Goal: Transaction & Acquisition: Purchase product/service

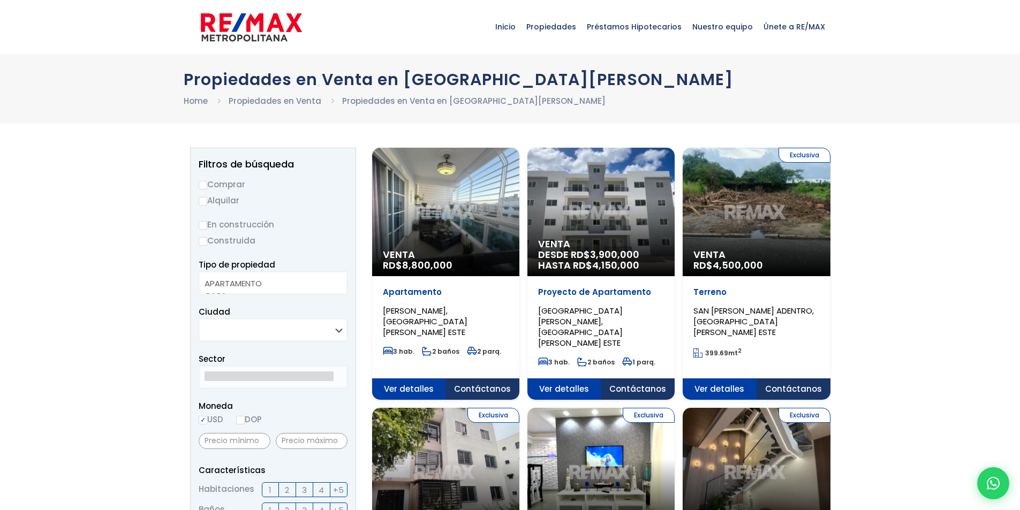
select select
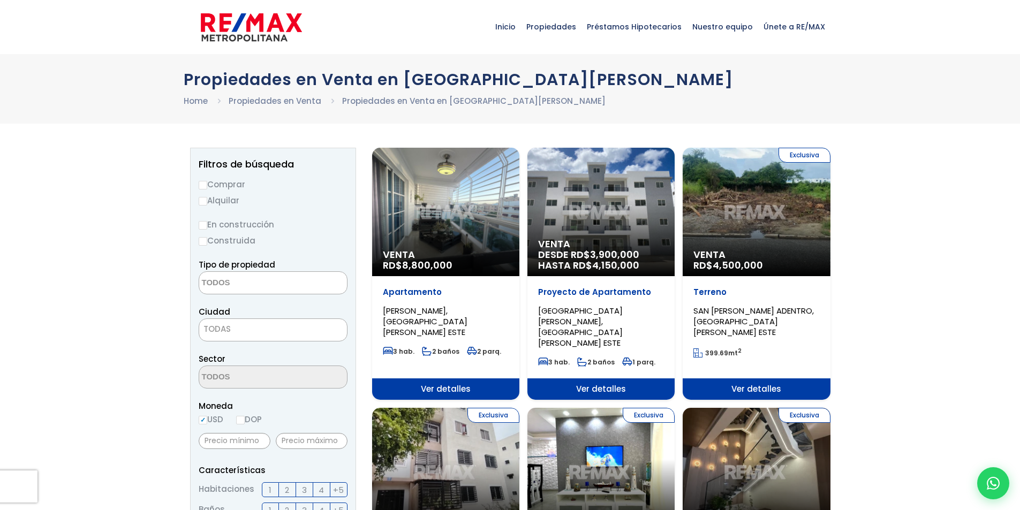
click at [238, 188] on label "Comprar" at bounding box center [273, 184] width 149 height 13
click at [207, 188] on input "Comprar" at bounding box center [203, 185] width 9 height 9
radio input "true"
click at [236, 242] on label "Construida" at bounding box center [273, 240] width 149 height 13
click at [0, 0] on input "Construida" at bounding box center [0, 0] width 0 height 0
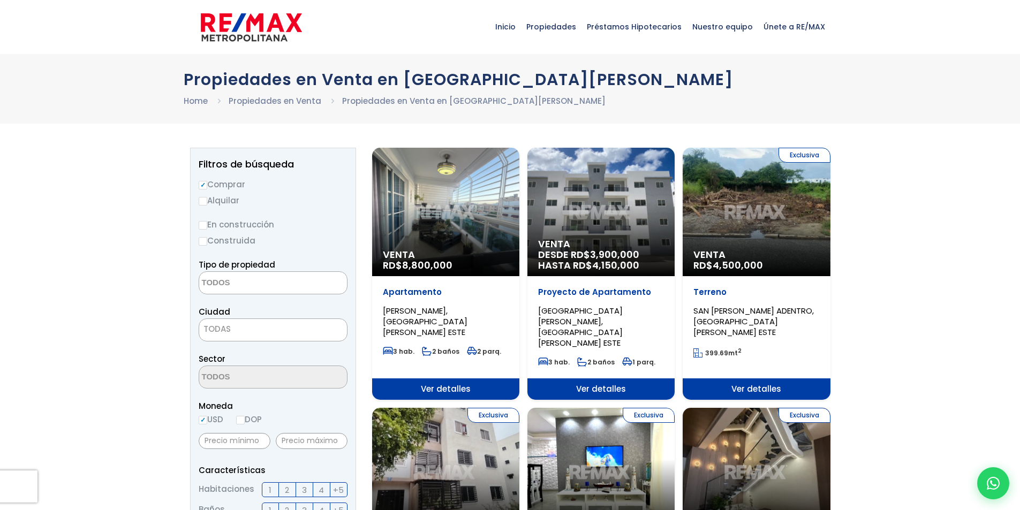
click at [197, 243] on aside "Filtros de búsqueda Comprar Alquilar En construcción Construida Tipo de propied…" at bounding box center [273, 512] width 166 height 728
click at [200, 244] on input "Construida" at bounding box center [203, 241] width 9 height 9
radio input "true"
click at [249, 279] on textarea "Search" at bounding box center [251, 283] width 104 height 23
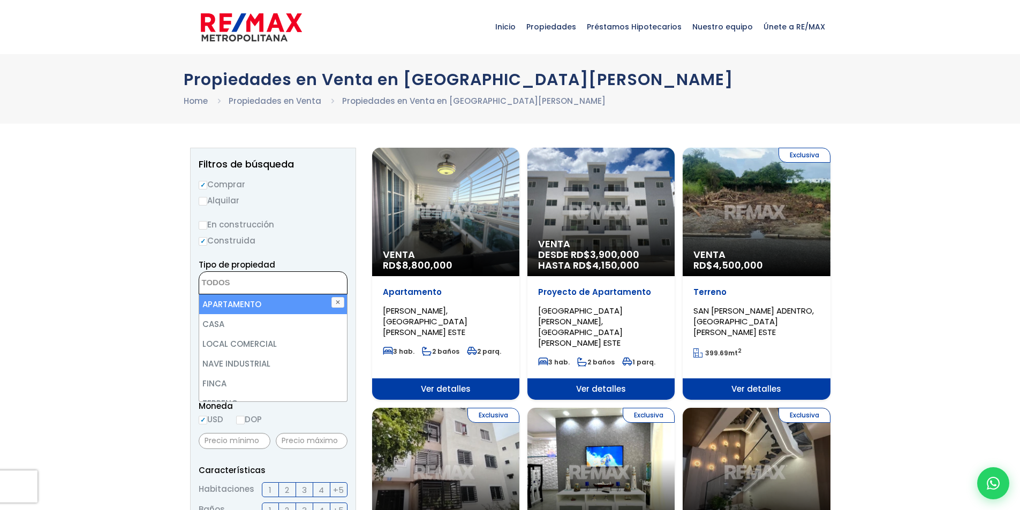
click at [256, 309] on li "APARTAMENTO" at bounding box center [273, 304] width 148 height 20
select select "apartment"
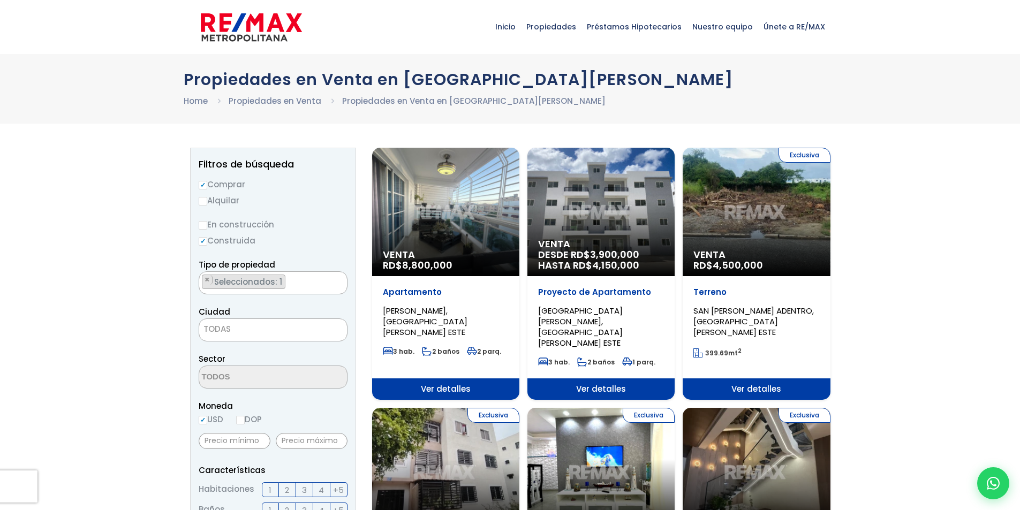
click at [244, 313] on div "Ciudad [GEOGRAPHIC_DATA][PERSON_NAME][PERSON_NAME] ESTE [GEOGRAPHIC_DATA][PERSO…" at bounding box center [273, 323] width 149 height 36
click at [242, 328] on span "TODAS" at bounding box center [273, 329] width 148 height 15
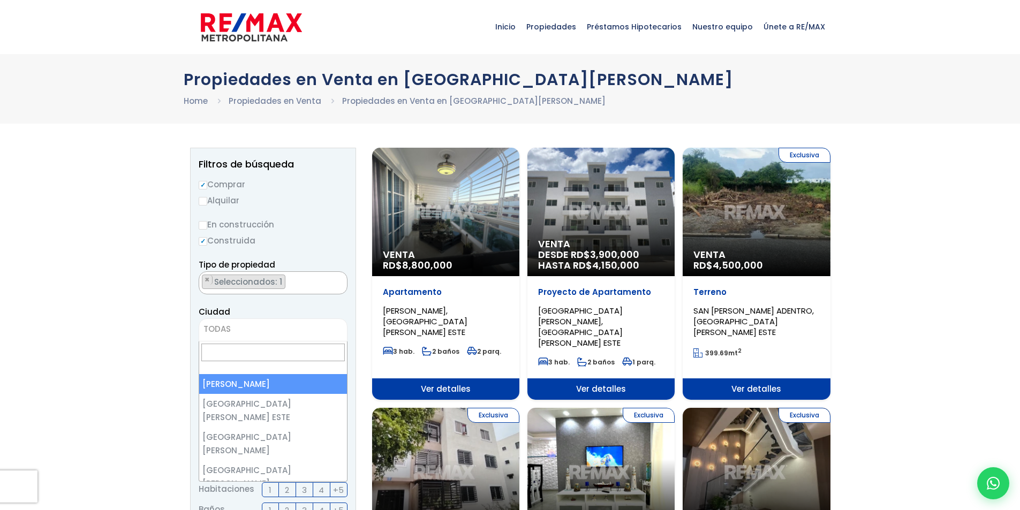
select select "1"
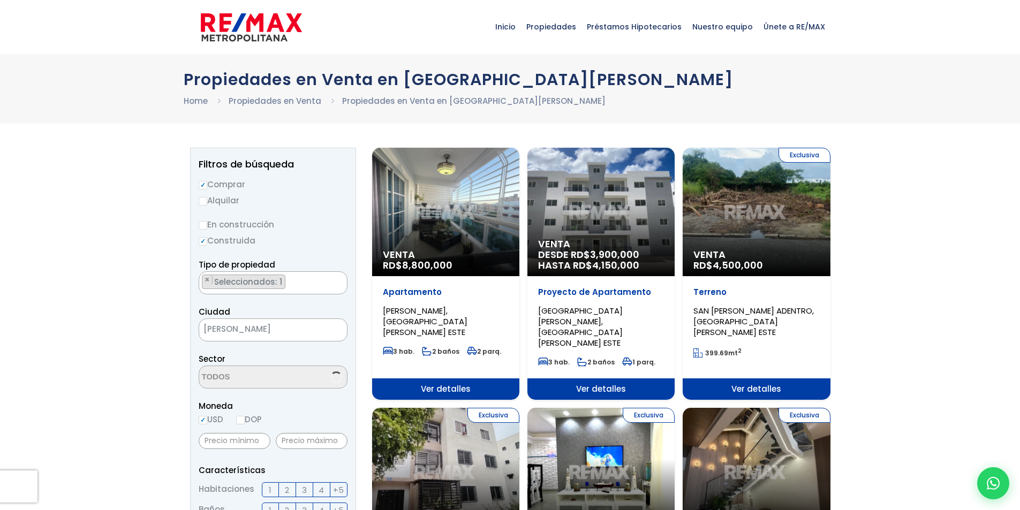
click at [264, 373] on textarea "Search" at bounding box center [251, 377] width 104 height 23
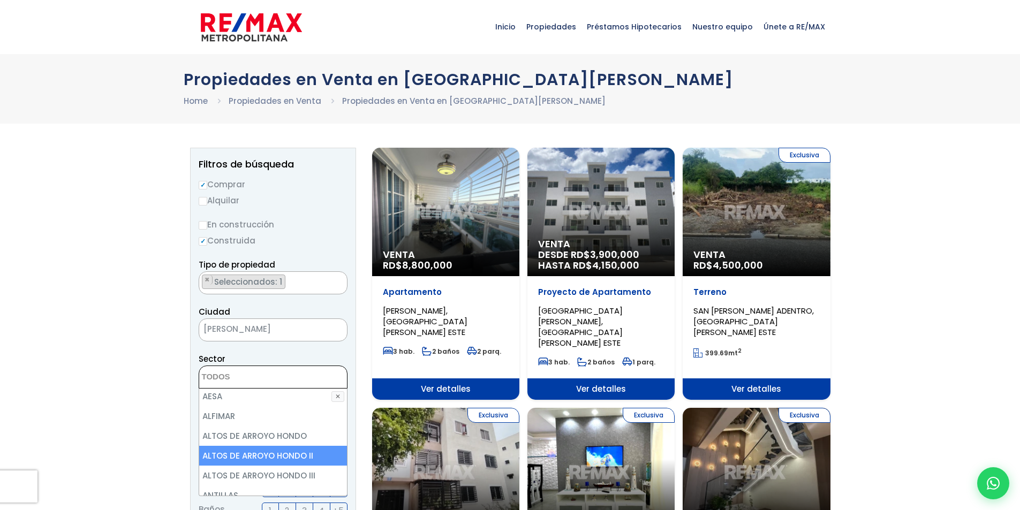
scroll to position [107, 0]
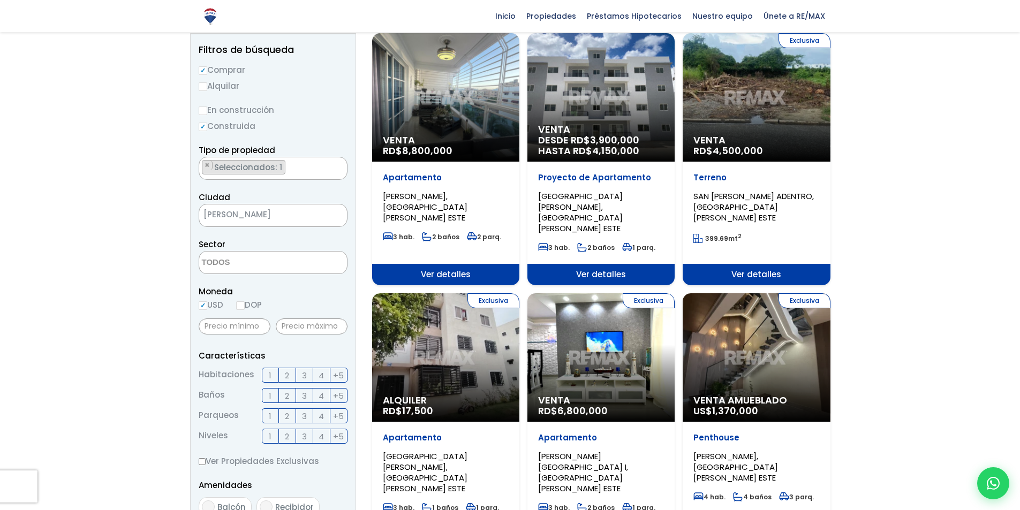
scroll to position [161, 0]
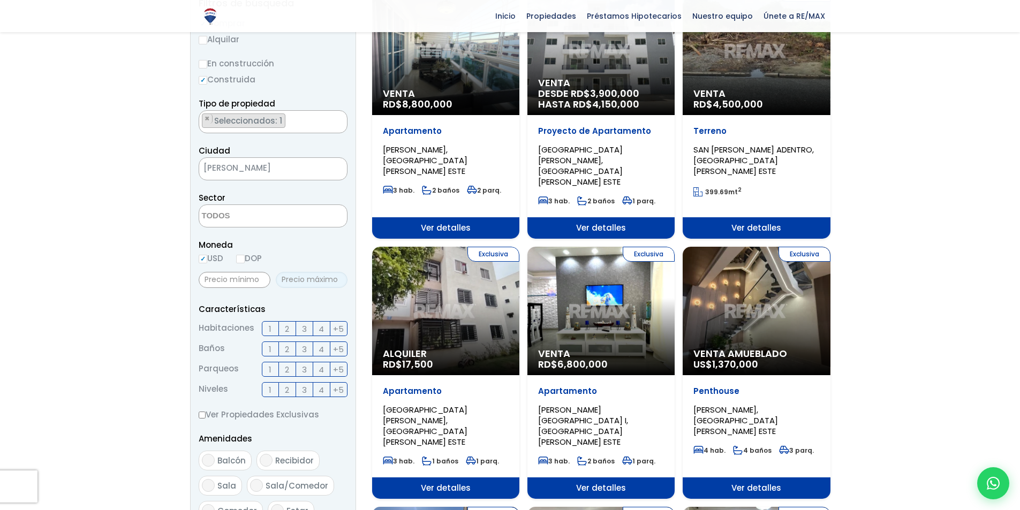
click at [298, 286] on input "text" at bounding box center [312, 280] width 72 height 16
type input "180,000"
click at [281, 327] on label "2" at bounding box center [287, 328] width 17 height 15
click at [0, 0] on input "2" at bounding box center [0, 0] width 0 height 0
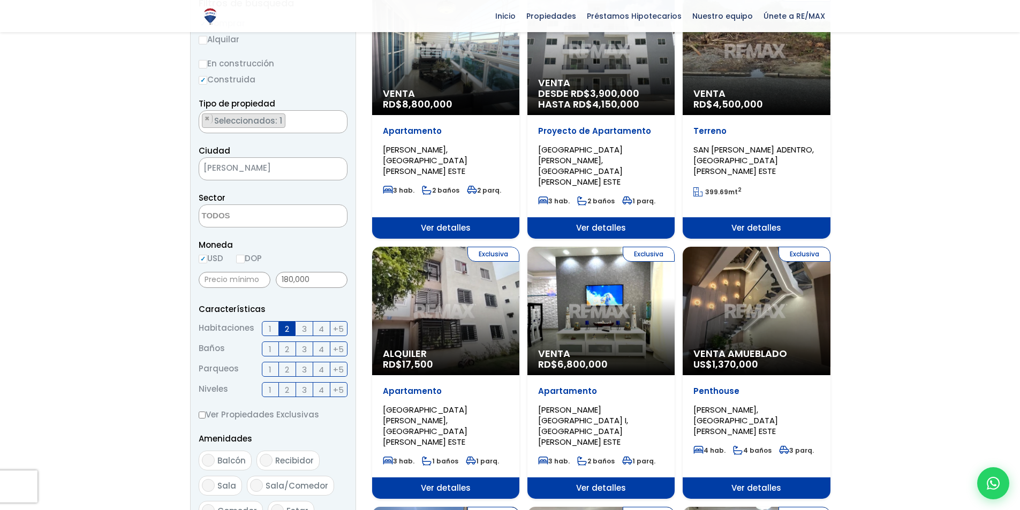
click at [284, 340] on ul "Habitaciones 1 2 3 4 +5 Baños 1" at bounding box center [273, 359] width 149 height 76
click at [286, 345] on span "2" at bounding box center [287, 349] width 4 height 13
click at [0, 0] on input "2" at bounding box center [0, 0] width 0 height 0
click at [285, 371] on span "2" at bounding box center [287, 369] width 4 height 13
click at [0, 0] on input "2" at bounding box center [0, 0] width 0 height 0
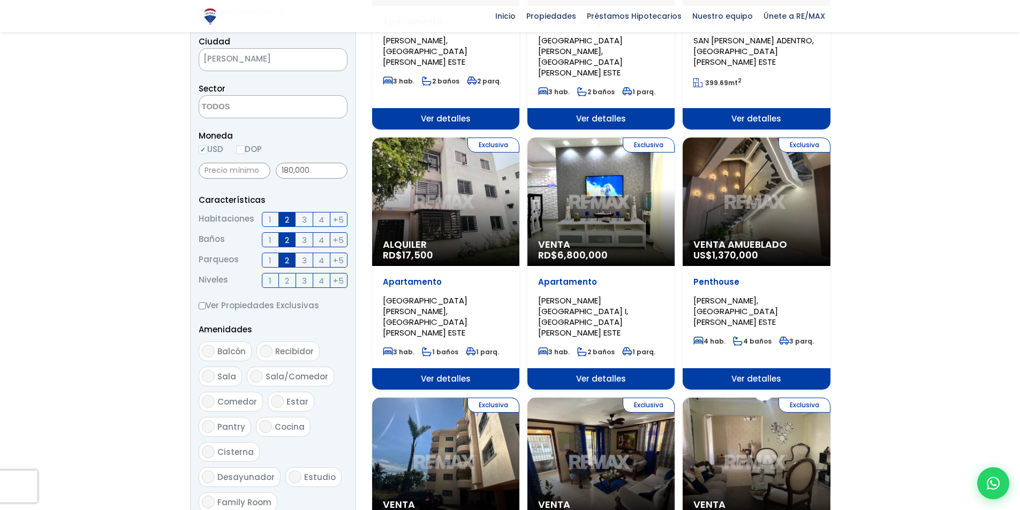
scroll to position [375, 0]
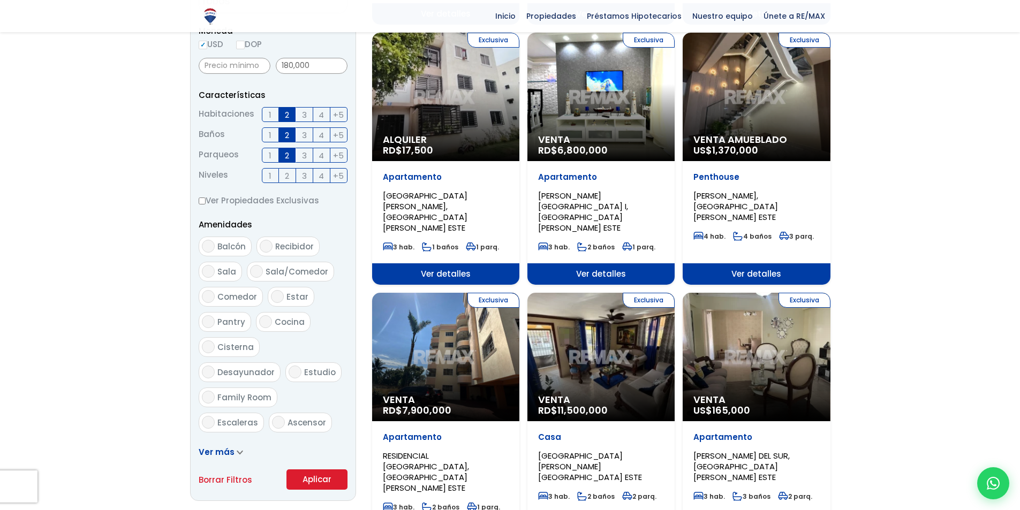
click at [272, 413] on label "Ascensor" at bounding box center [300, 423] width 63 height 20
click at [272, 416] on input "Ascensor" at bounding box center [278, 422] width 13 height 13
checkbox input "true"
click at [316, 473] on button "Aplicar" at bounding box center [316, 479] width 61 height 20
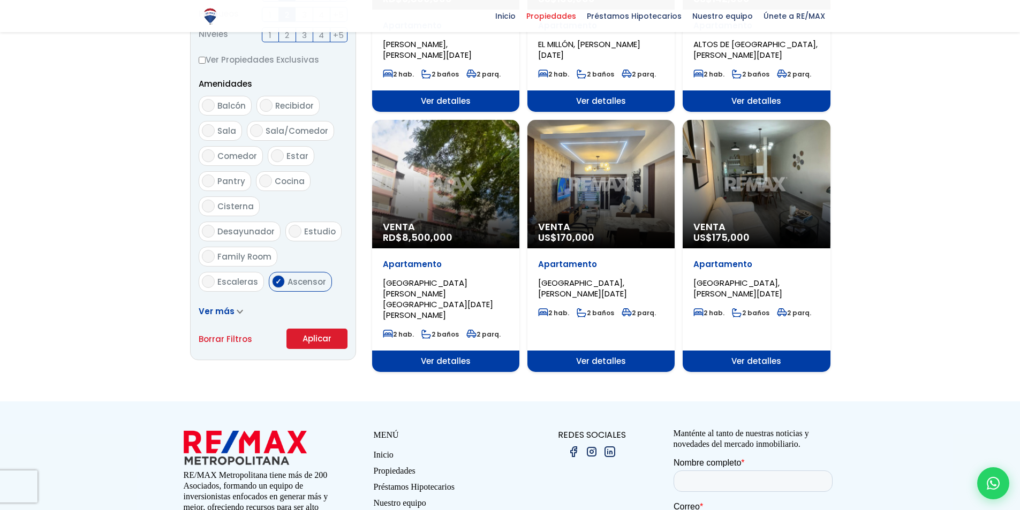
scroll to position [535, 0]
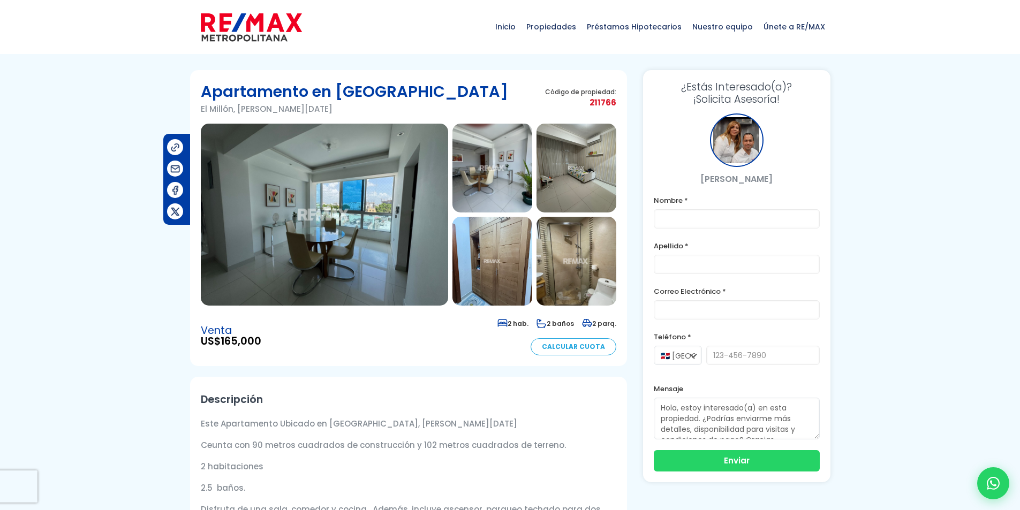
click at [358, 227] on img at bounding box center [324, 215] width 247 height 182
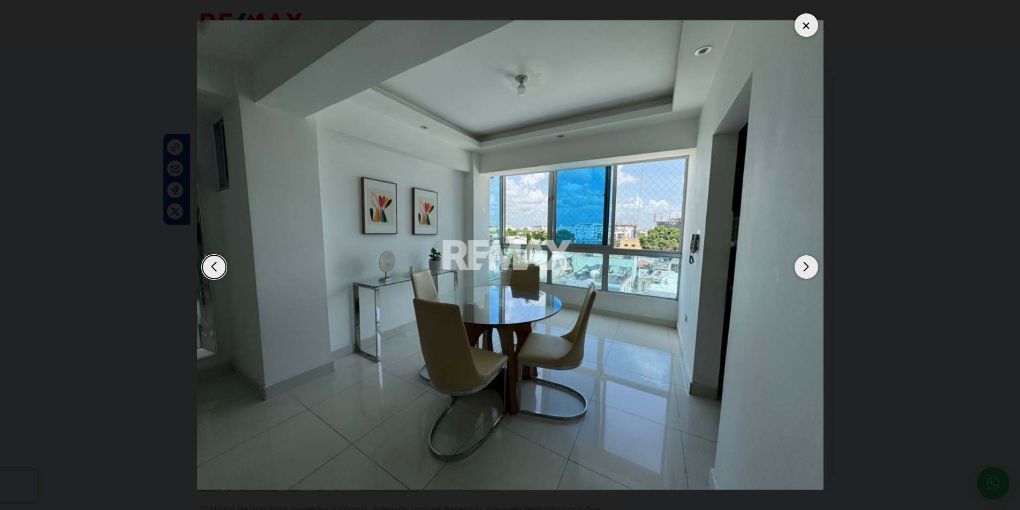
click at [816, 273] on img "1 / 9" at bounding box center [510, 255] width 626 height 470
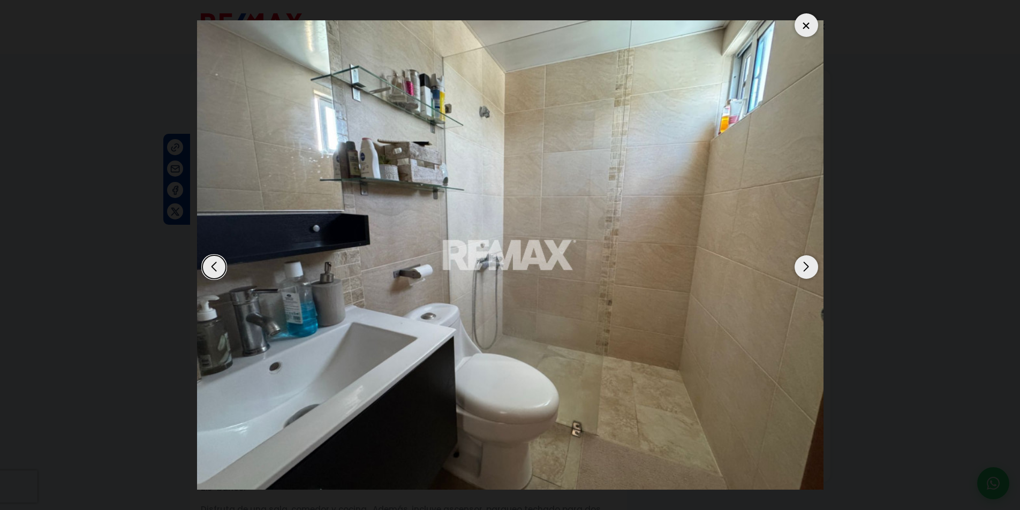
click at [813, 270] on div "Next slide" at bounding box center [806, 267] width 24 height 24
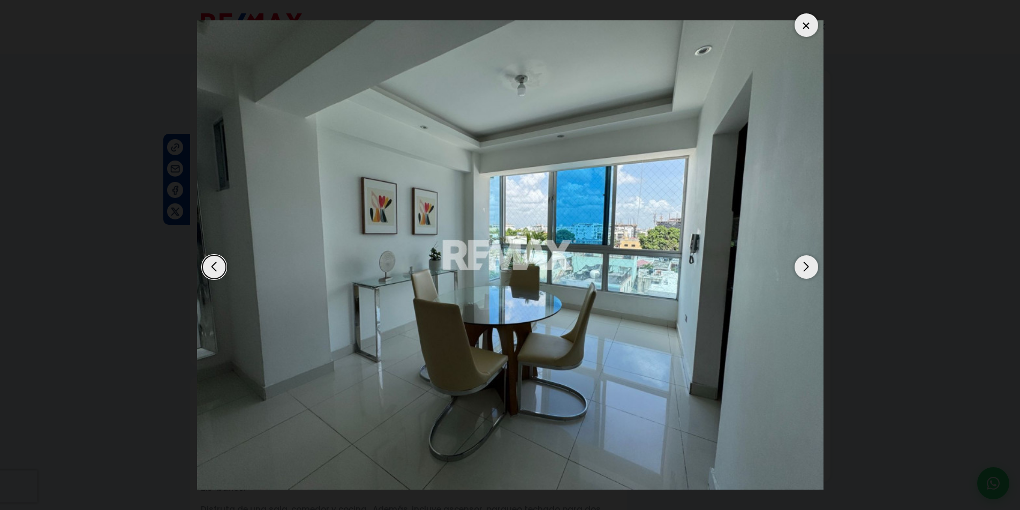
click at [813, 270] on div "Next slide" at bounding box center [806, 267] width 24 height 24
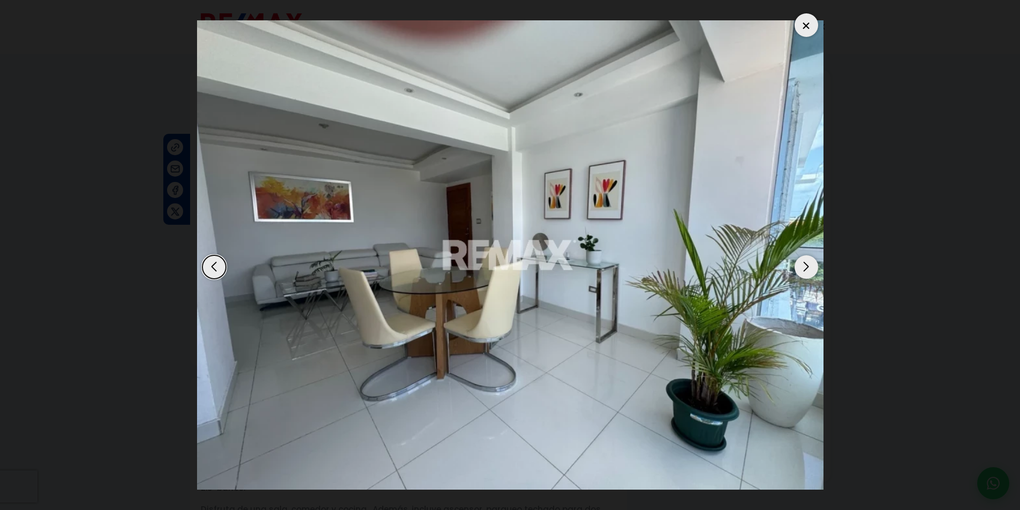
click at [813, 270] on div "Next slide" at bounding box center [806, 267] width 24 height 24
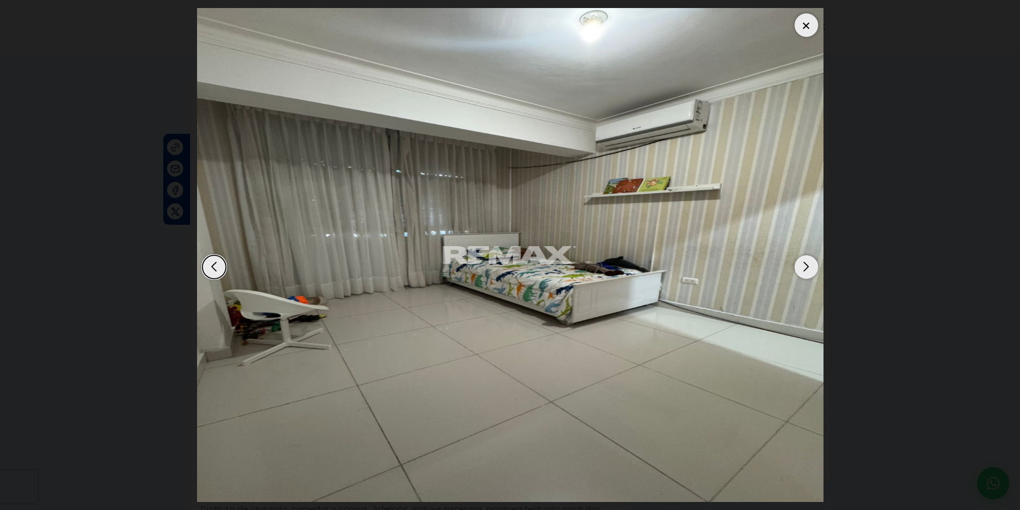
click at [813, 270] on div "Next slide" at bounding box center [806, 267] width 24 height 24
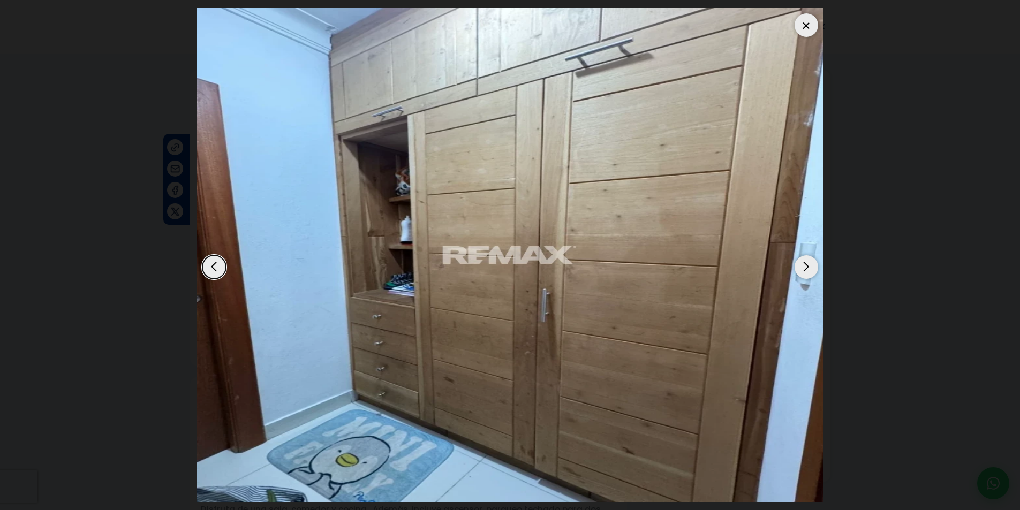
click at [813, 270] on div "Next slide" at bounding box center [806, 267] width 24 height 24
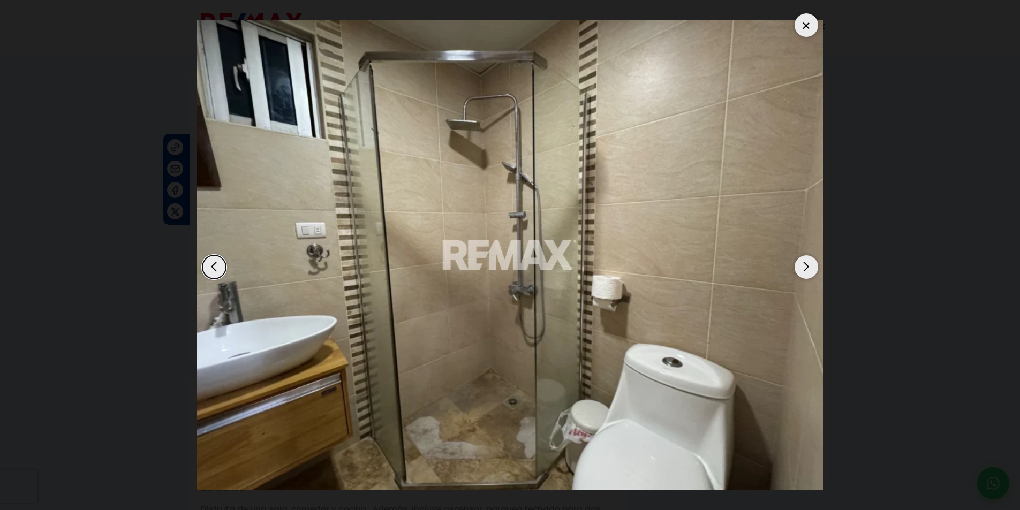
click at [813, 270] on div "Next slide" at bounding box center [806, 267] width 24 height 24
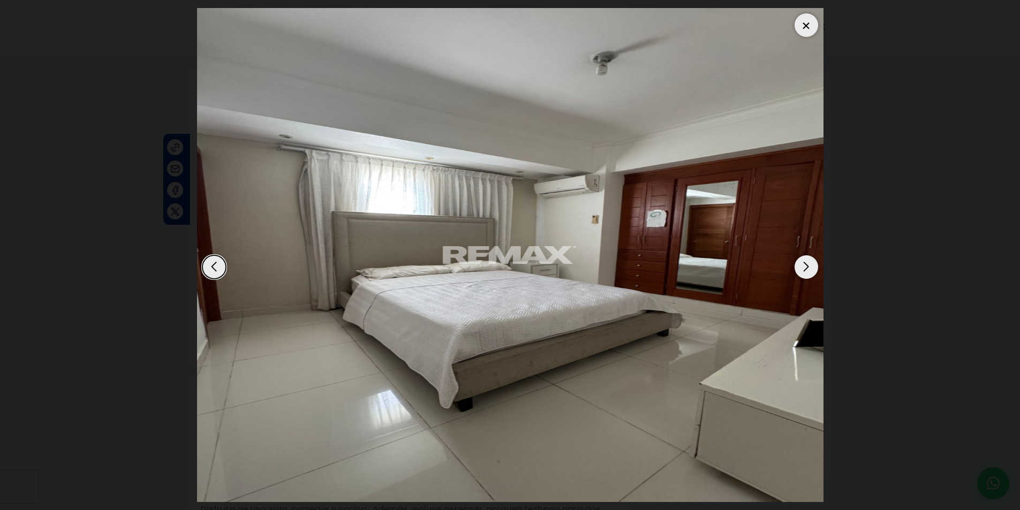
click at [813, 270] on div "Next slide" at bounding box center [806, 267] width 24 height 24
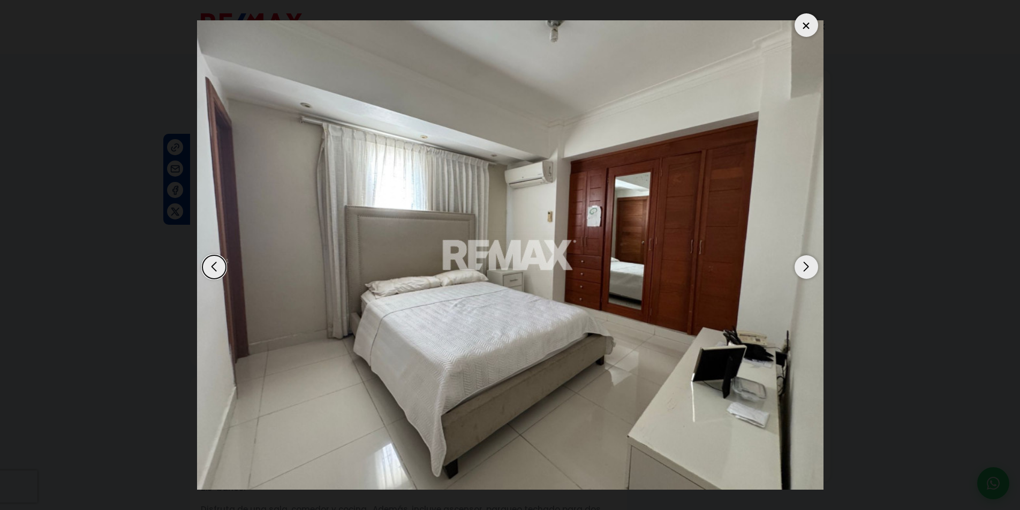
click at [813, 270] on div "Next slide" at bounding box center [806, 267] width 24 height 24
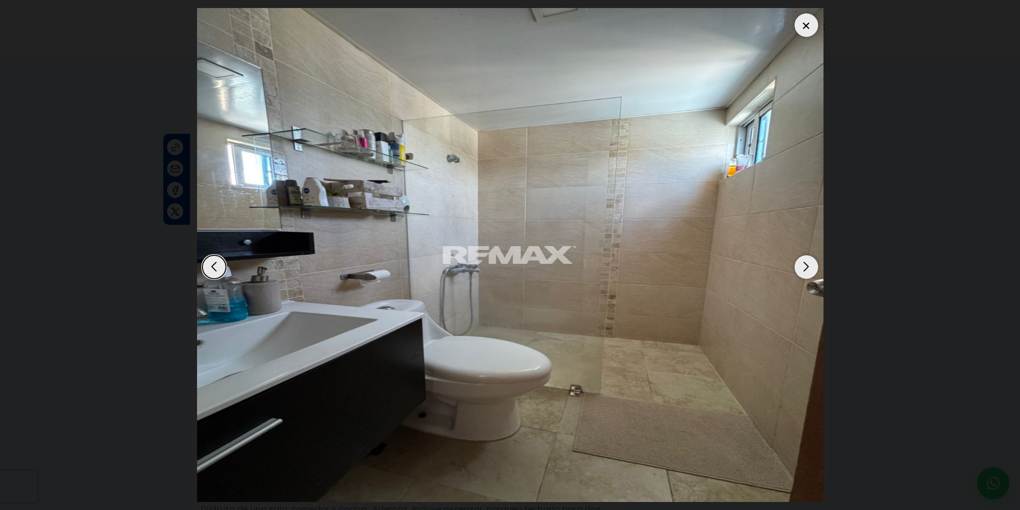
click at [813, 270] on div "Next slide" at bounding box center [806, 267] width 24 height 24
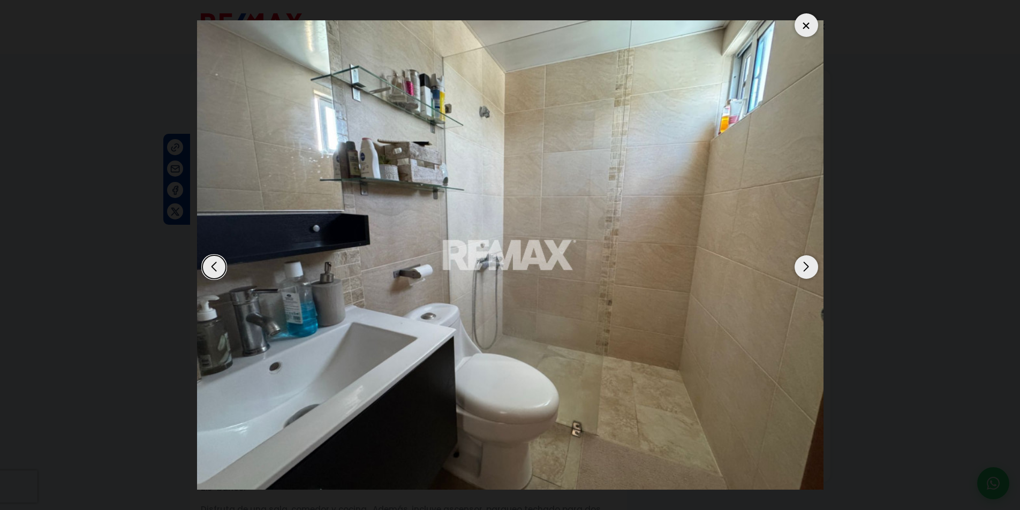
click at [831, 254] on dialog at bounding box center [510, 255] width 642 height 510
click at [806, 21] on div at bounding box center [806, 25] width 24 height 24
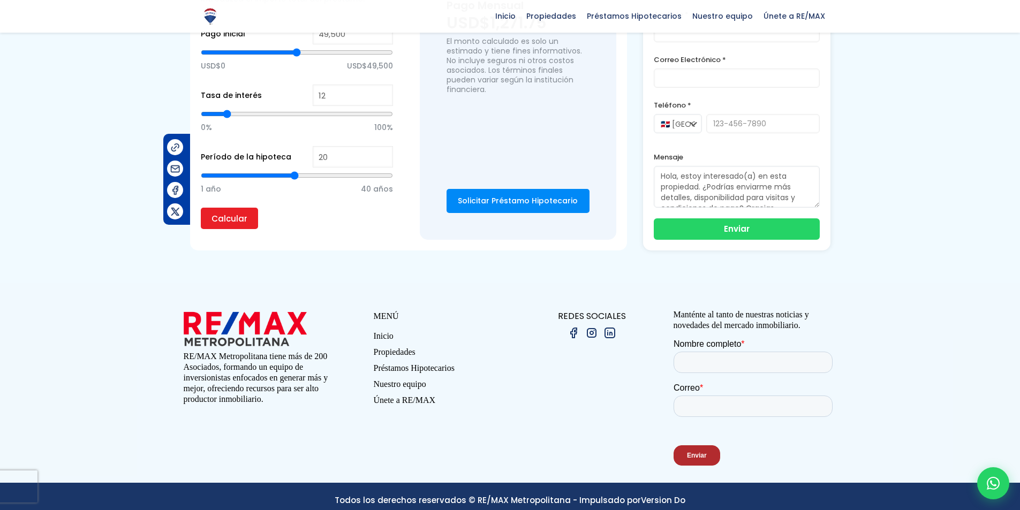
scroll to position [894, 0]
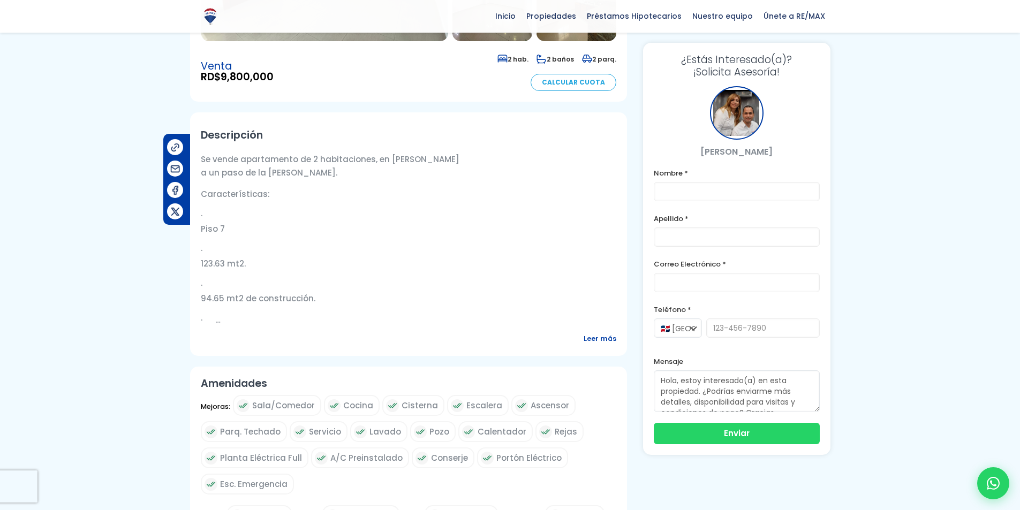
scroll to position [268, 0]
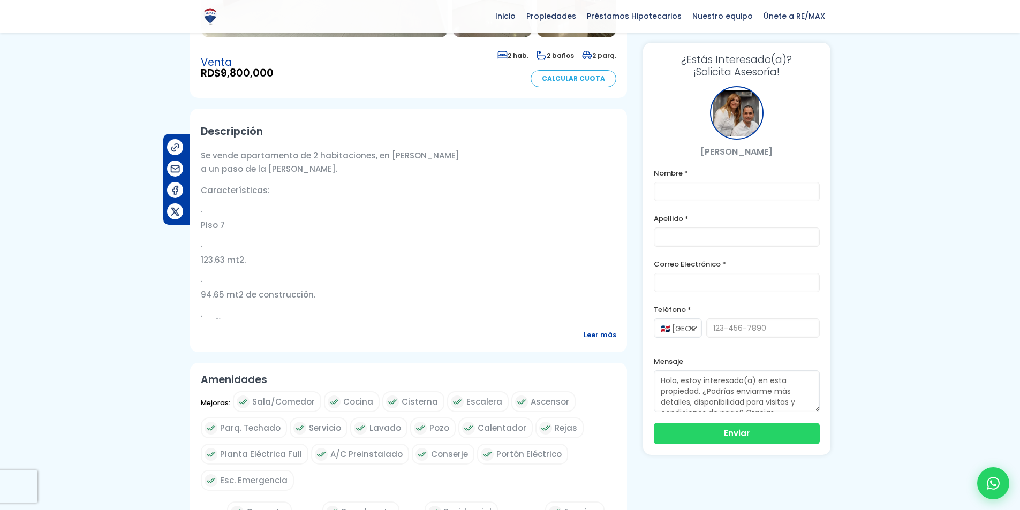
click at [583, 335] on div "Descripción Se vende apartamento de 2 habitaciones, en Evaristo morales a un pa…" at bounding box center [408, 231] width 437 height 244
click at [588, 334] on span "Leer más" at bounding box center [599, 334] width 33 height 13
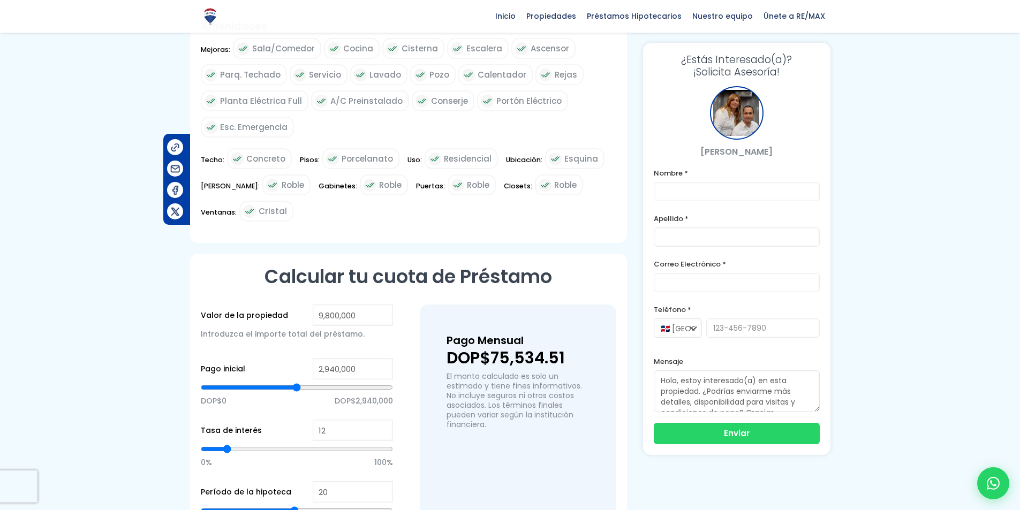
scroll to position [0, 0]
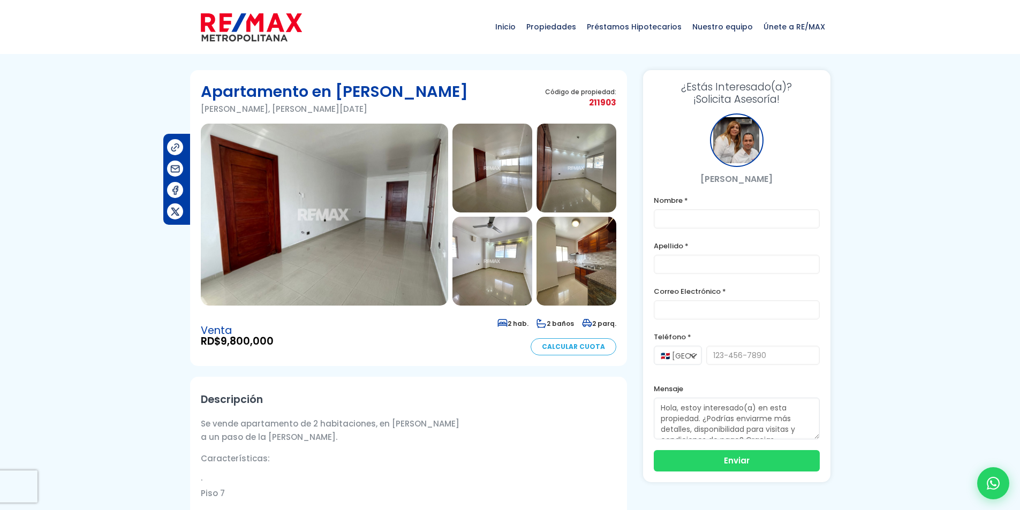
click at [371, 228] on img at bounding box center [324, 215] width 247 height 182
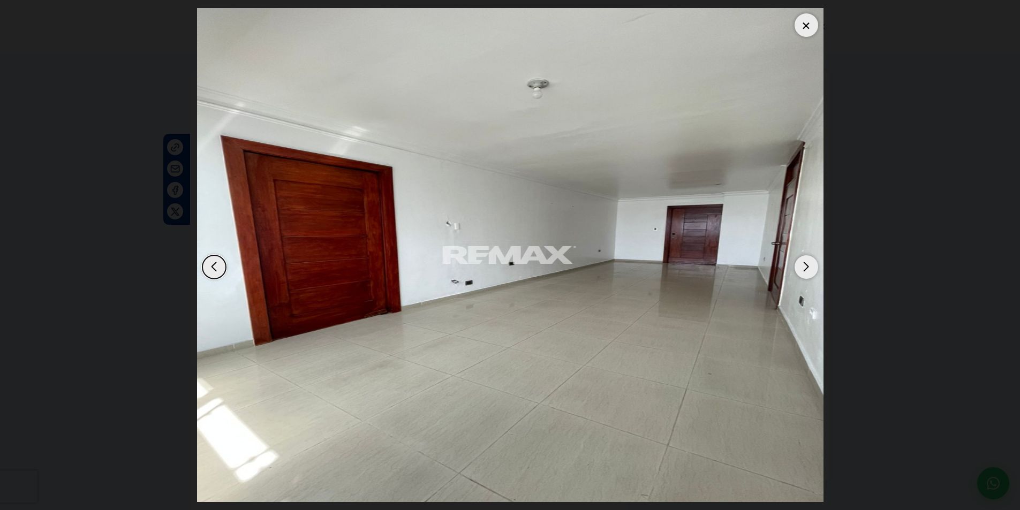
click at [816, 272] on div "Next slide" at bounding box center [806, 267] width 24 height 24
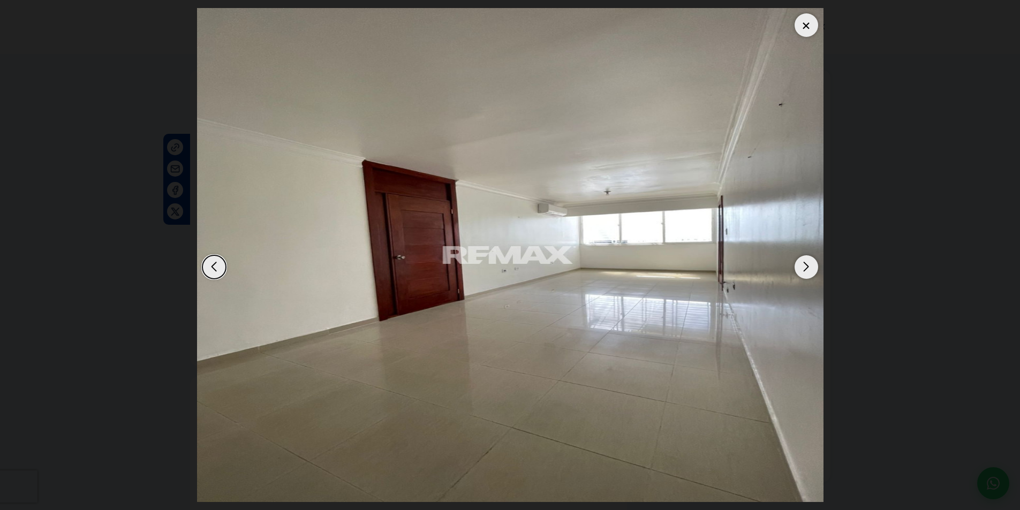
click at [811, 269] on div "Next slide" at bounding box center [806, 267] width 24 height 24
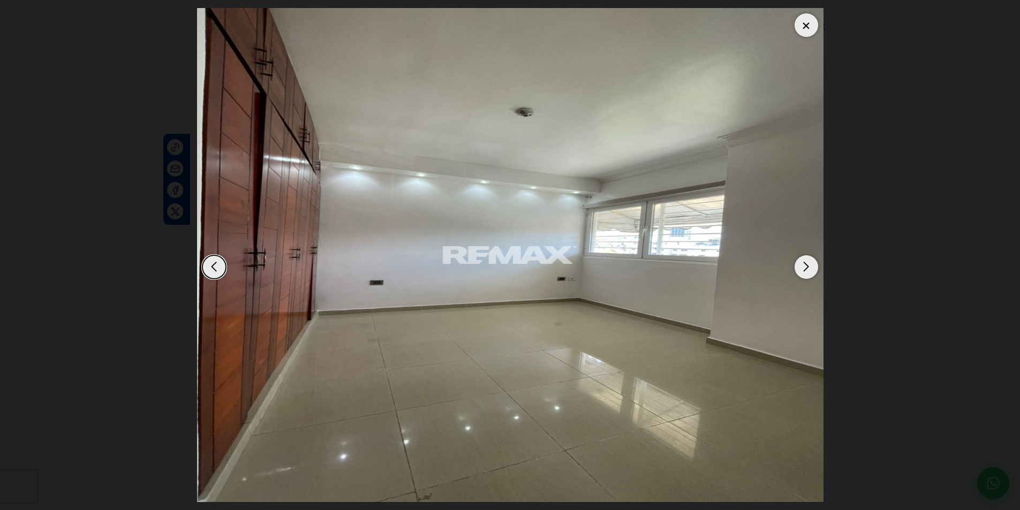
click at [811, 269] on div "Next slide" at bounding box center [806, 267] width 24 height 24
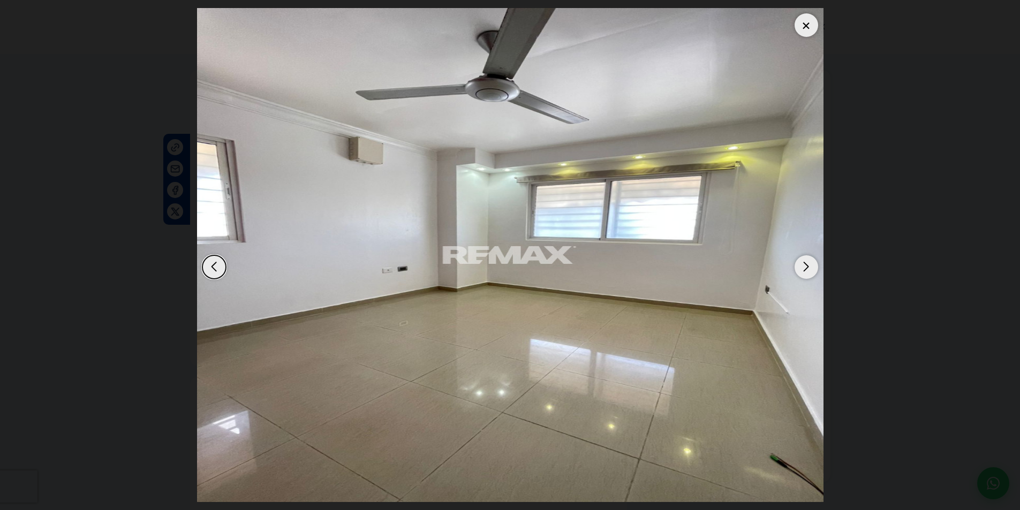
click at [811, 269] on div "Next slide" at bounding box center [806, 267] width 24 height 24
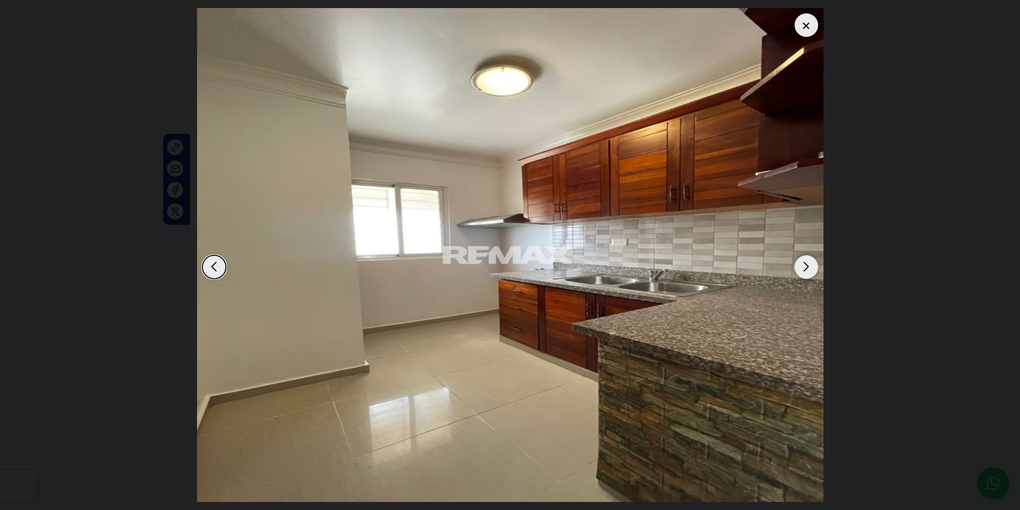
click at [811, 269] on div "Next slide" at bounding box center [806, 267] width 24 height 24
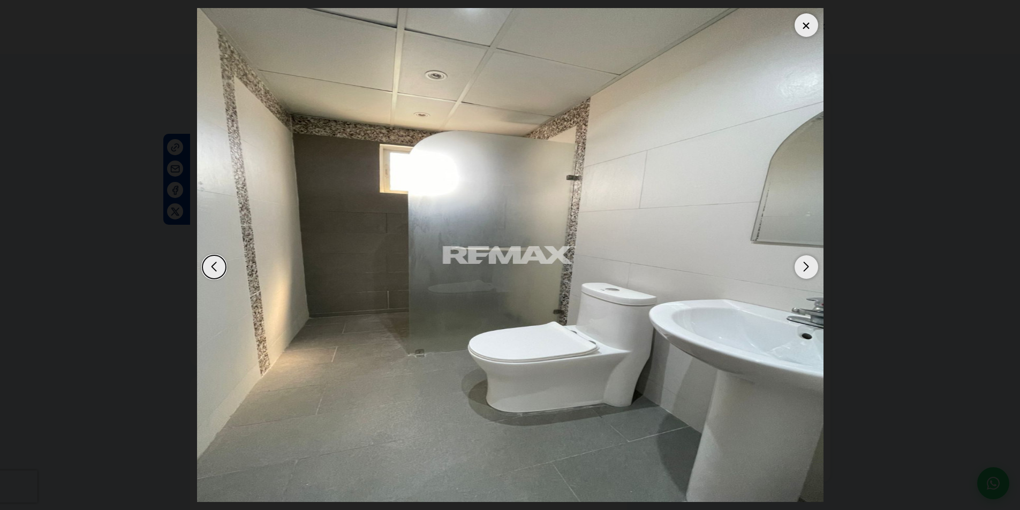
click at [811, 269] on div "Next slide" at bounding box center [806, 267] width 24 height 24
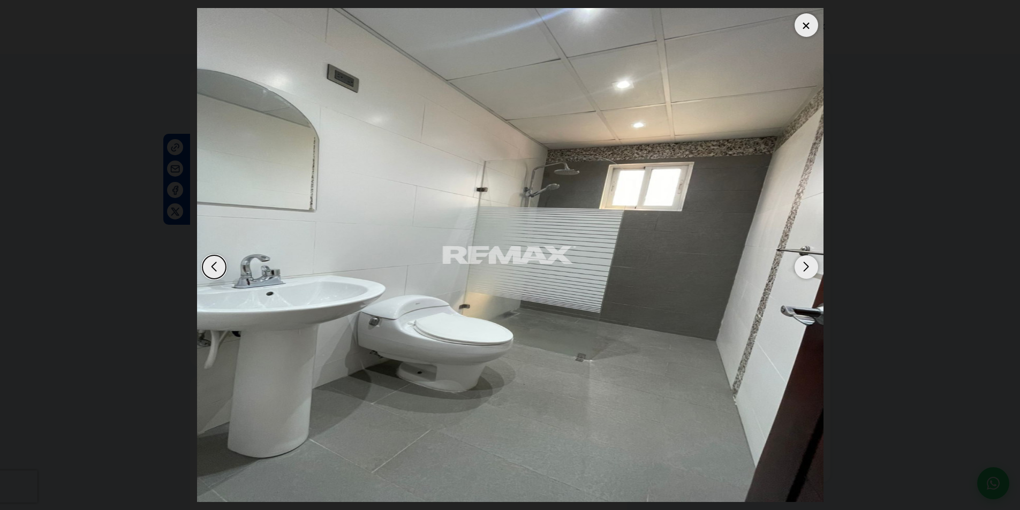
click at [811, 269] on div "Next slide" at bounding box center [806, 267] width 24 height 24
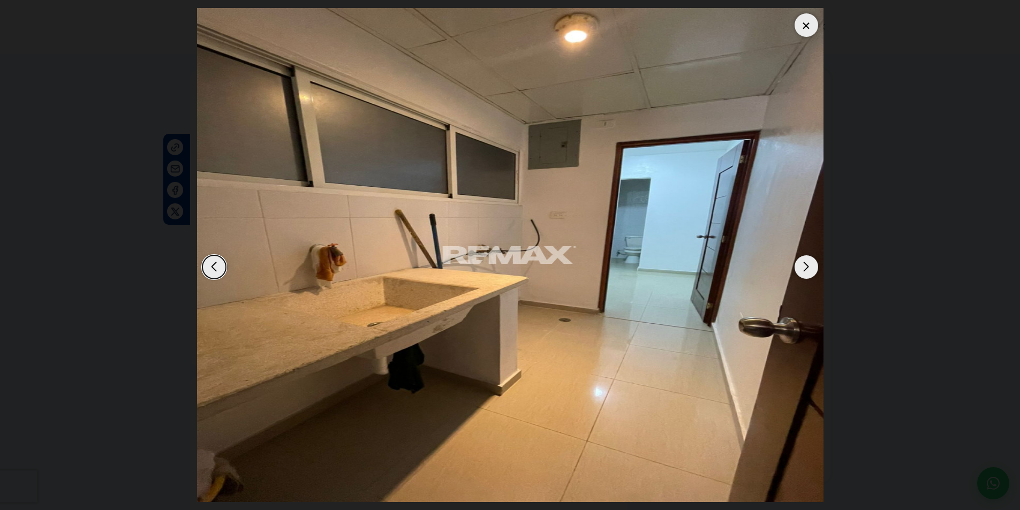
click at [811, 269] on div "Next slide" at bounding box center [806, 267] width 24 height 24
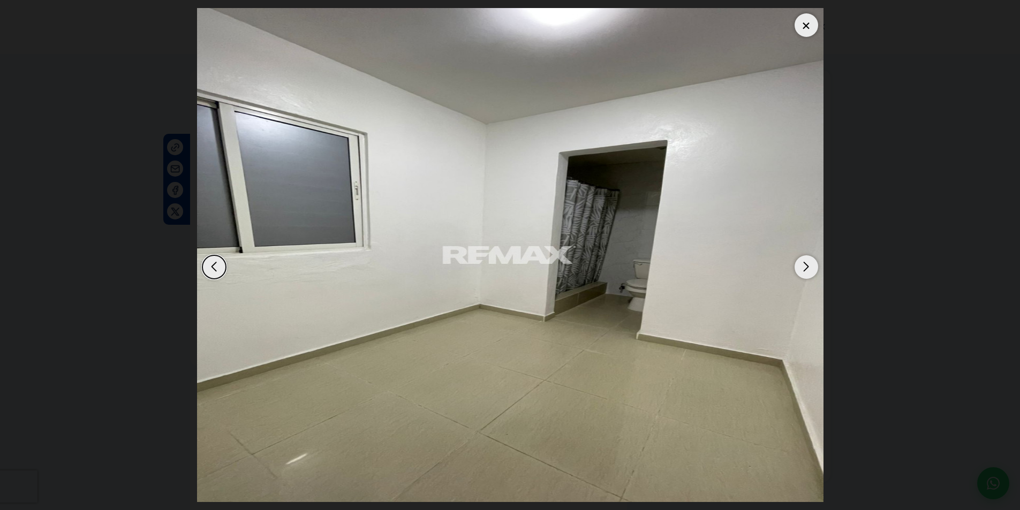
click at [811, 269] on div "Next slide" at bounding box center [806, 267] width 24 height 24
